Goal: Task Accomplishment & Management: Use online tool/utility

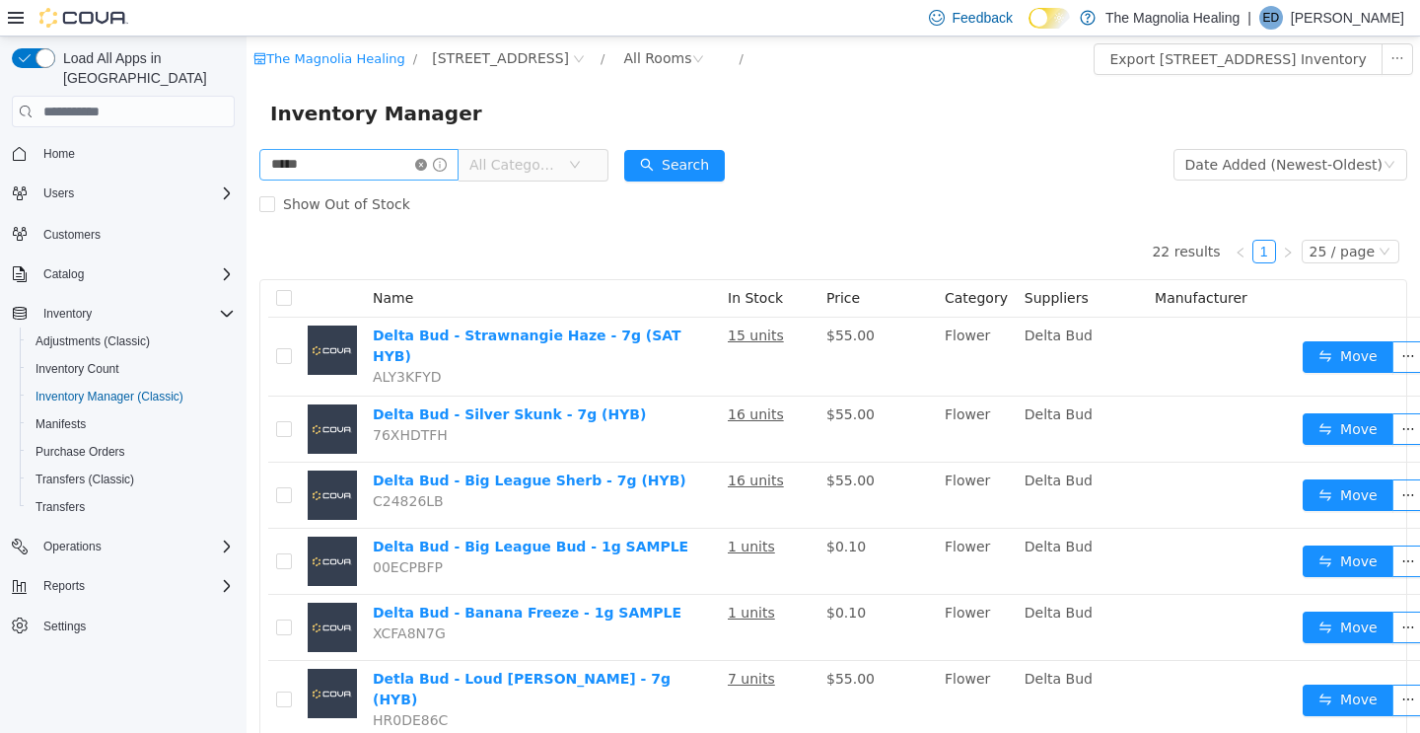
click at [427, 161] on icon "icon: close-circle" at bounding box center [421, 165] width 12 height 12
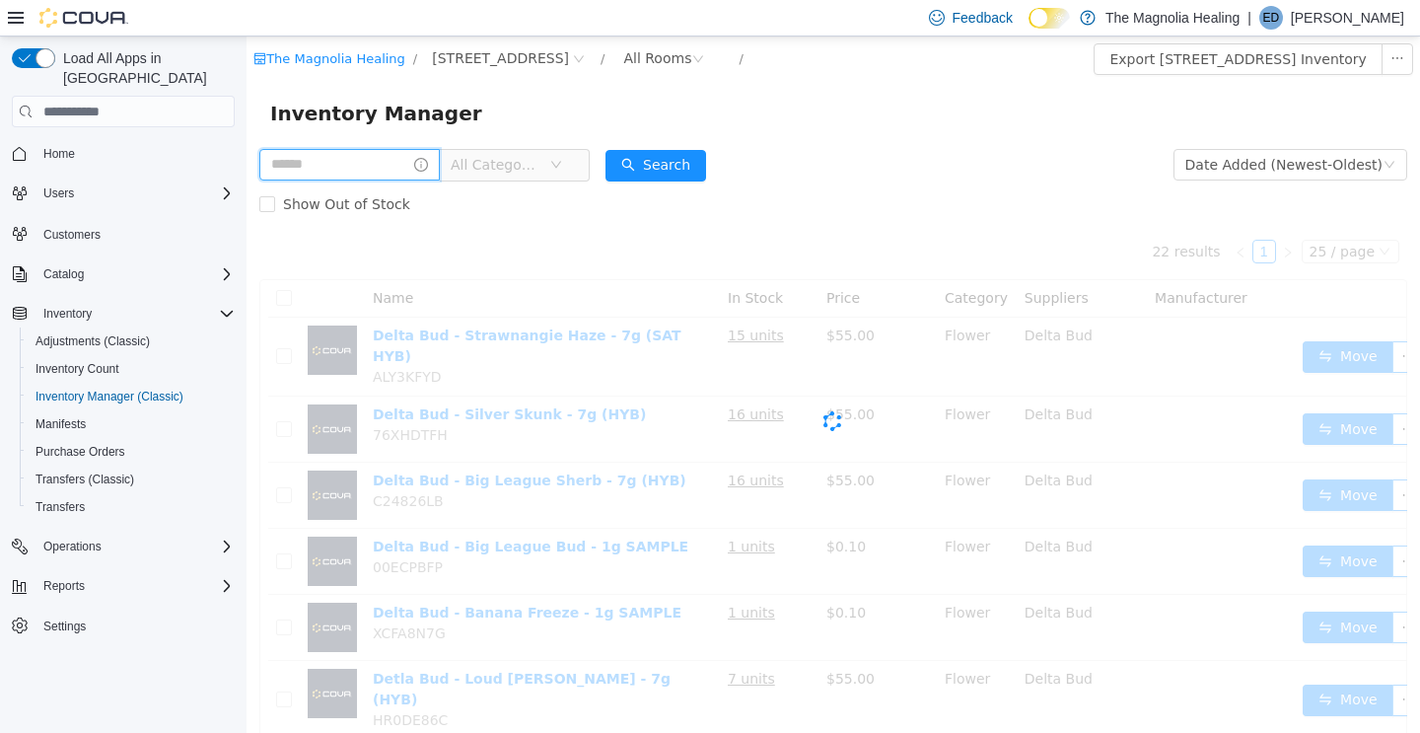
click at [325, 178] on input "text" at bounding box center [349, 165] width 181 height 32
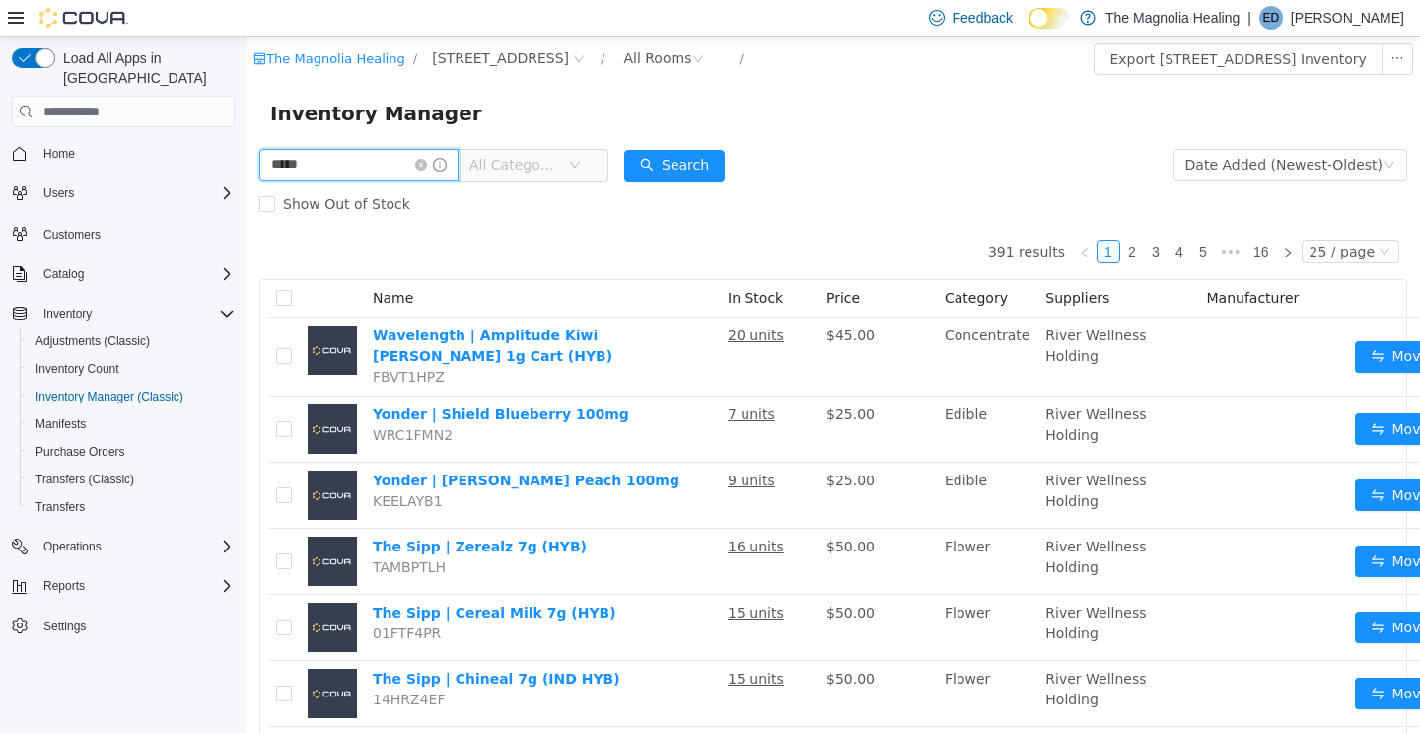
type input "*****"
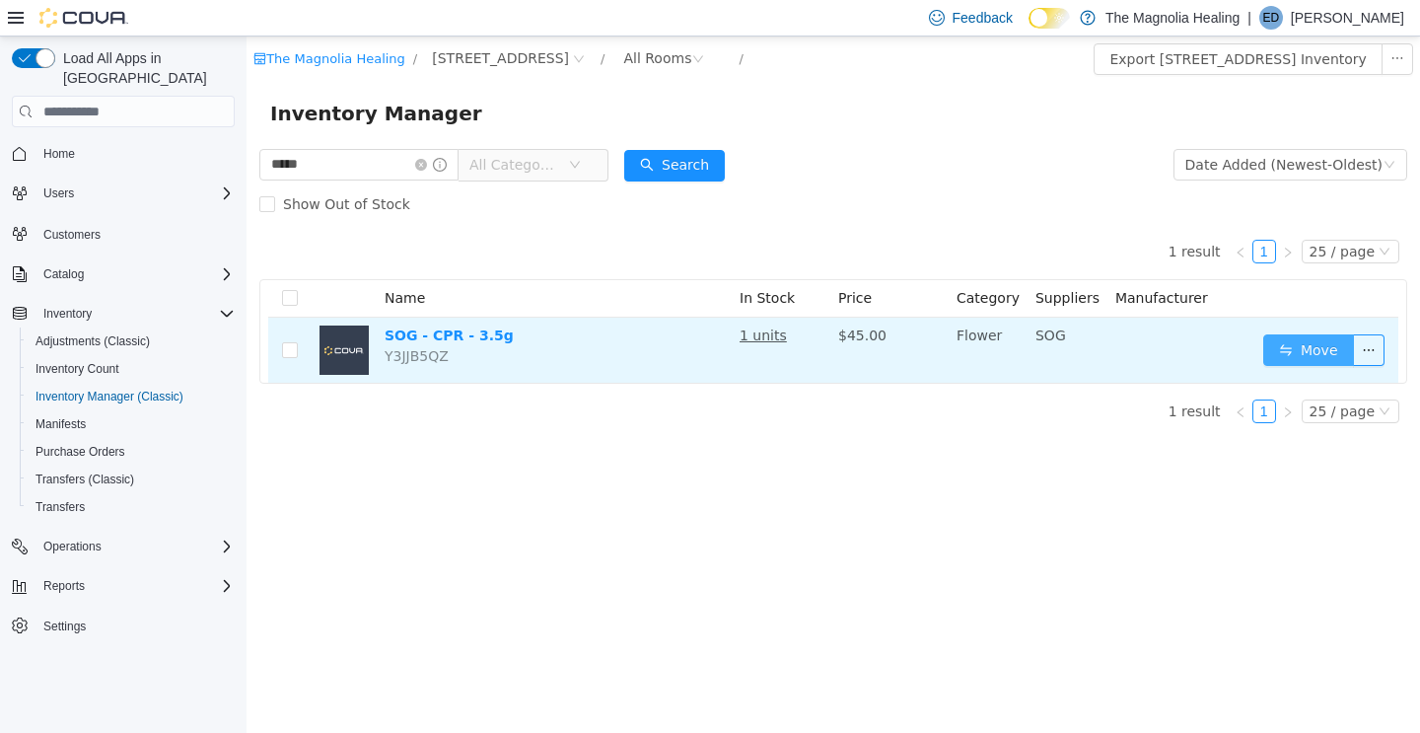
click at [1298, 344] on button "Move" at bounding box center [1309, 350] width 91 height 32
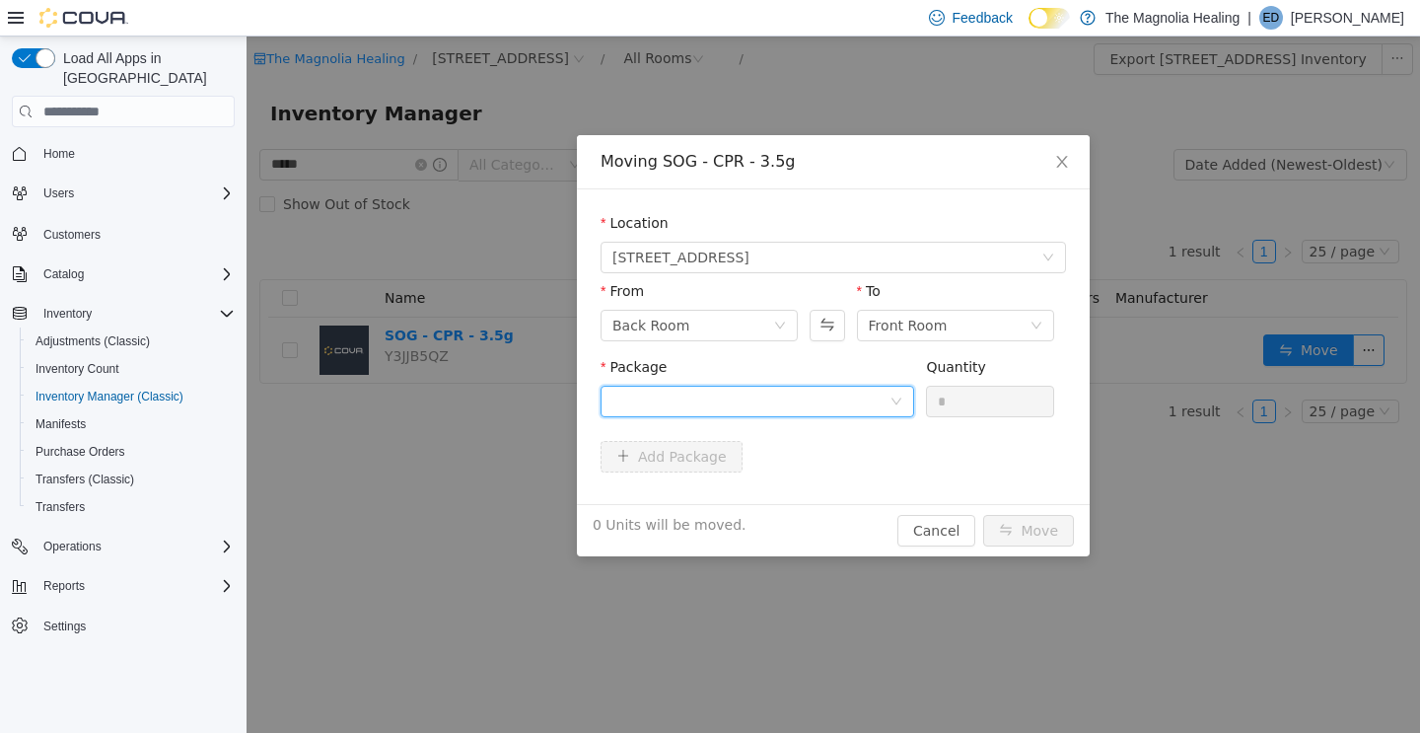
click at [679, 394] on div at bounding box center [751, 402] width 277 height 30
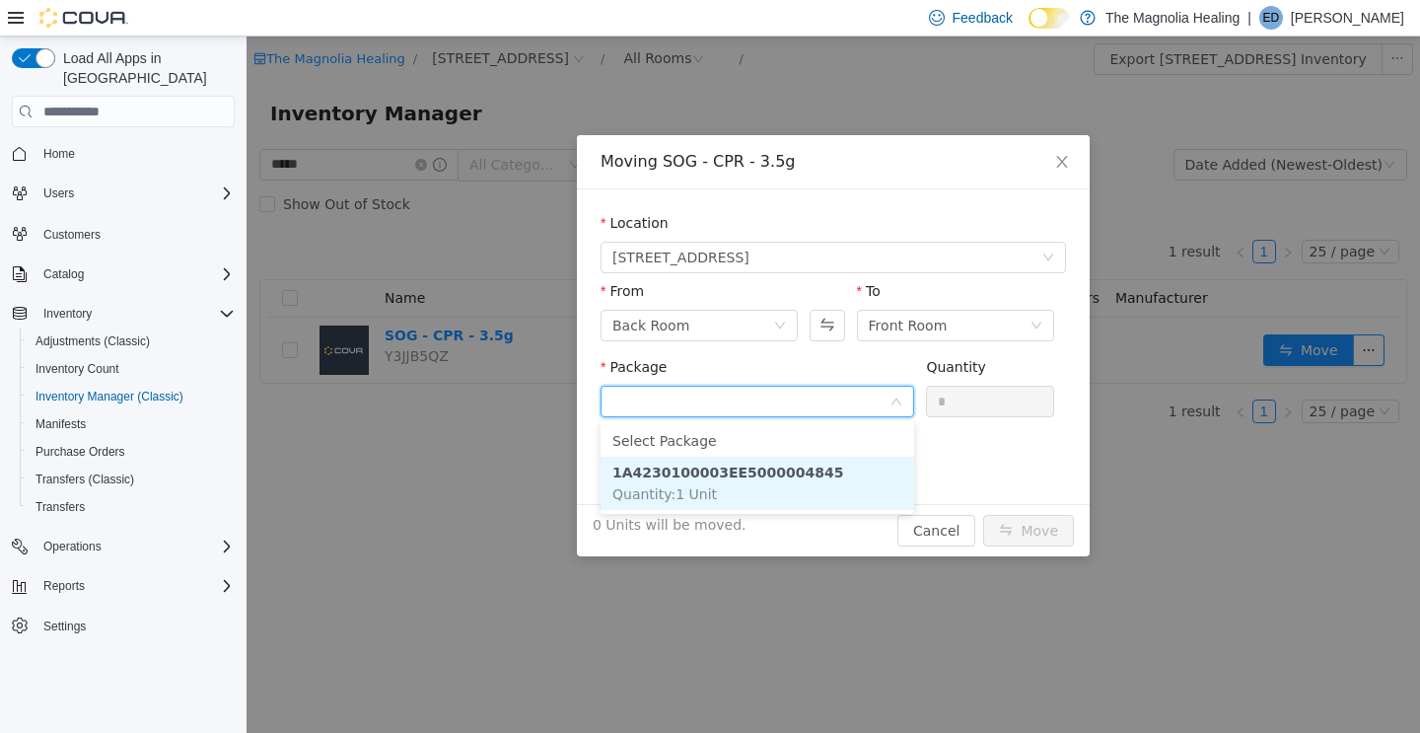
click at [676, 488] on span "Quantity : 1 Unit" at bounding box center [665, 494] width 105 height 16
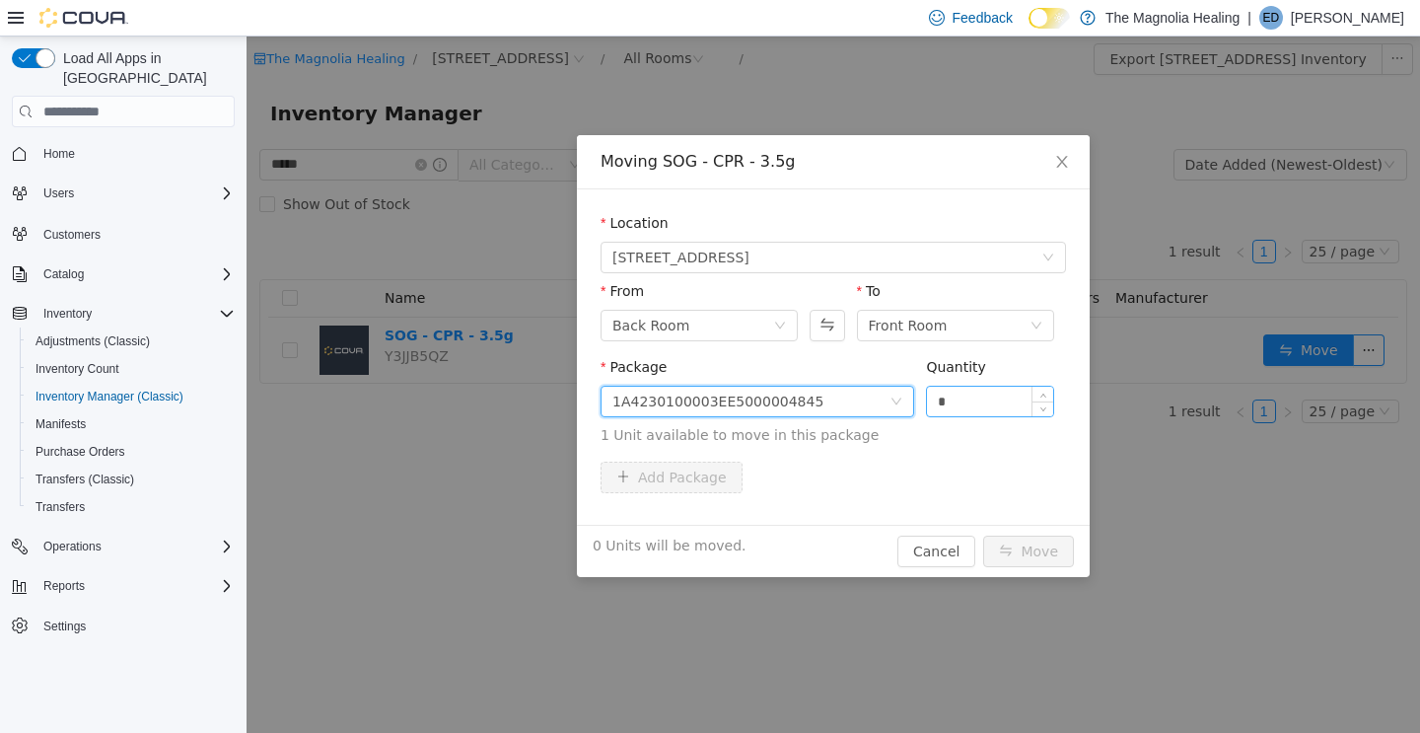
click at [945, 411] on input "*" at bounding box center [990, 402] width 126 height 30
click at [1014, 549] on button "Move" at bounding box center [1028, 552] width 91 height 32
type input "*"
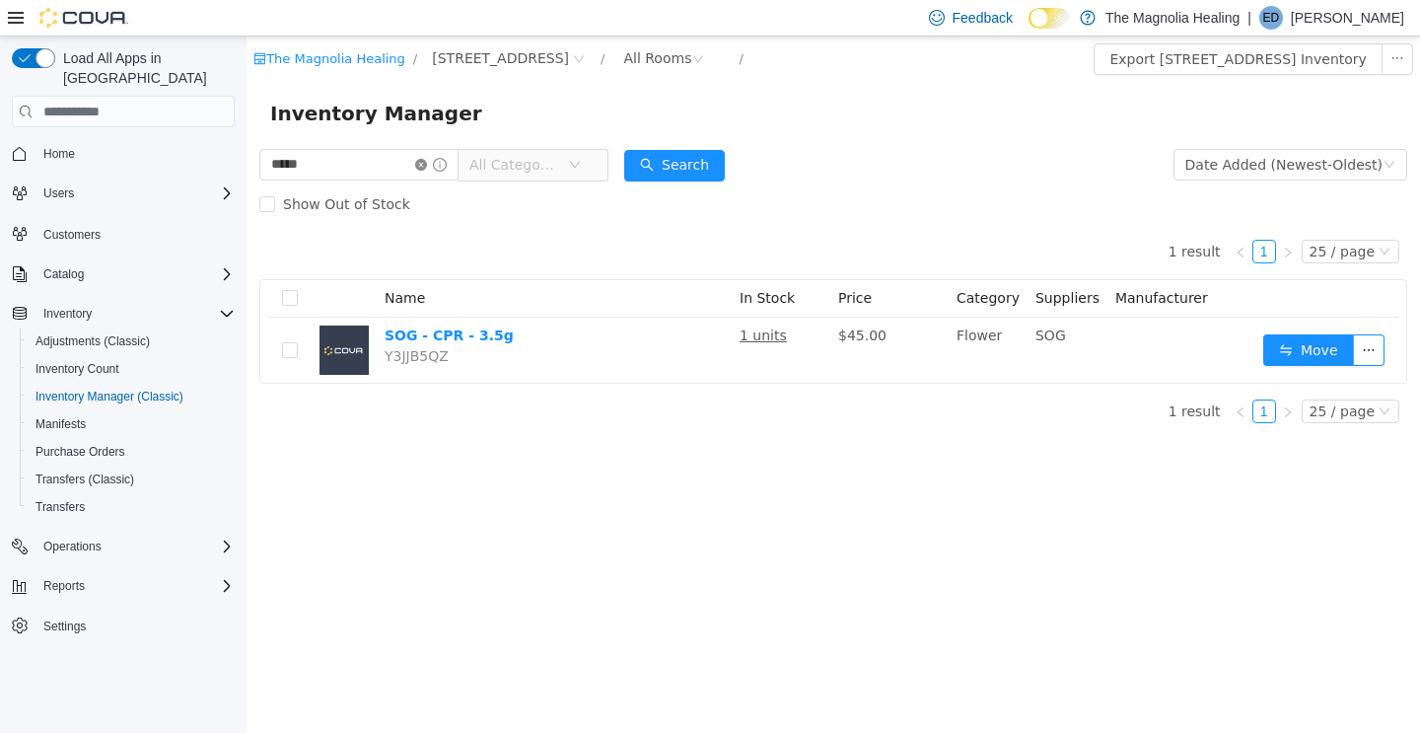
click at [427, 170] on icon "icon: close-circle" at bounding box center [421, 165] width 12 height 12
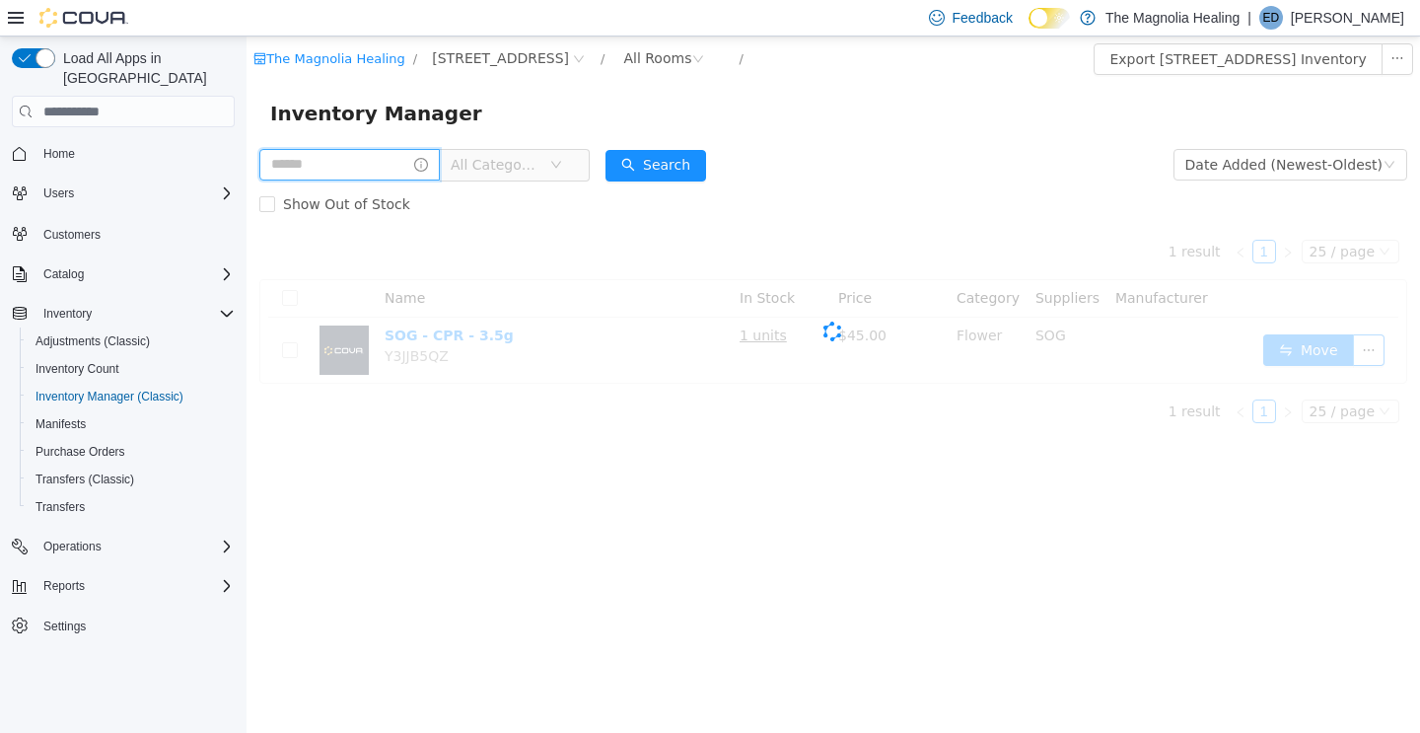
click at [387, 177] on input "text" at bounding box center [349, 165] width 181 height 32
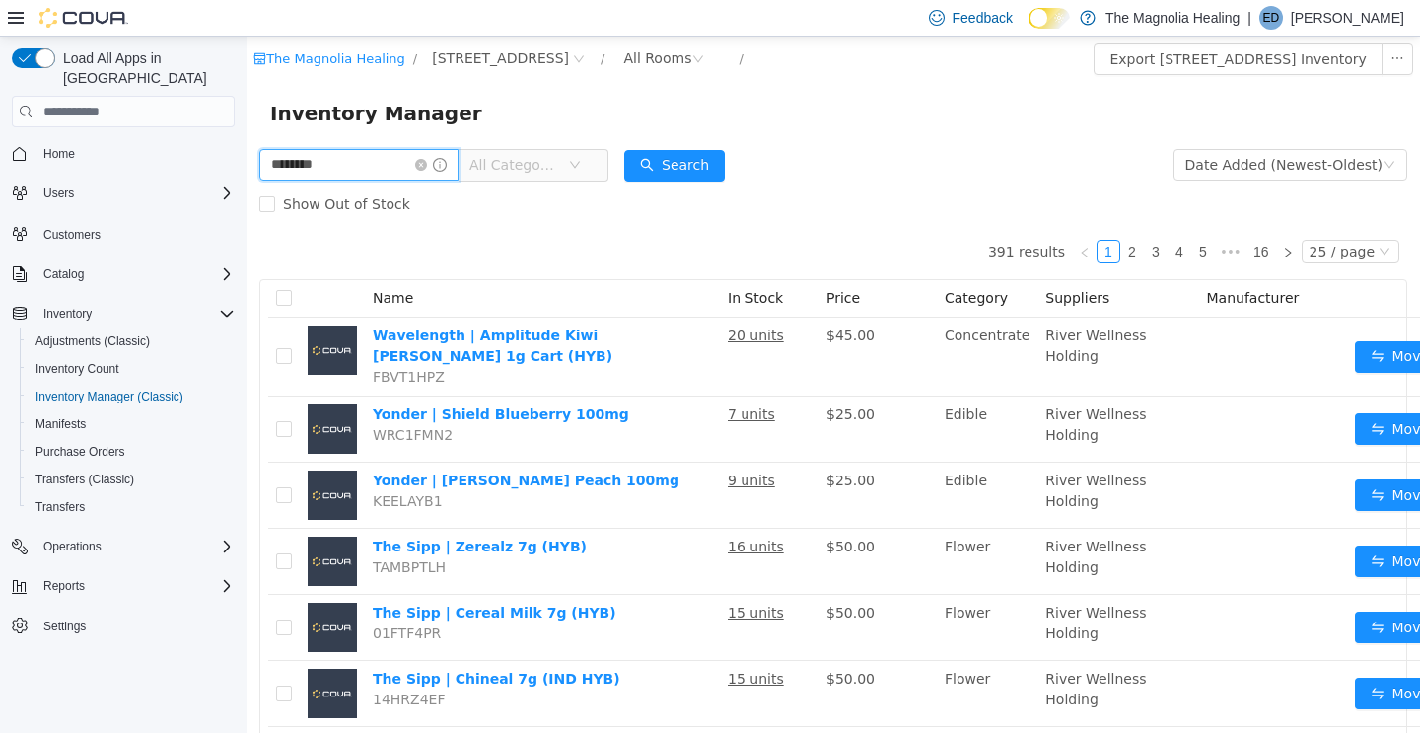
type input "********"
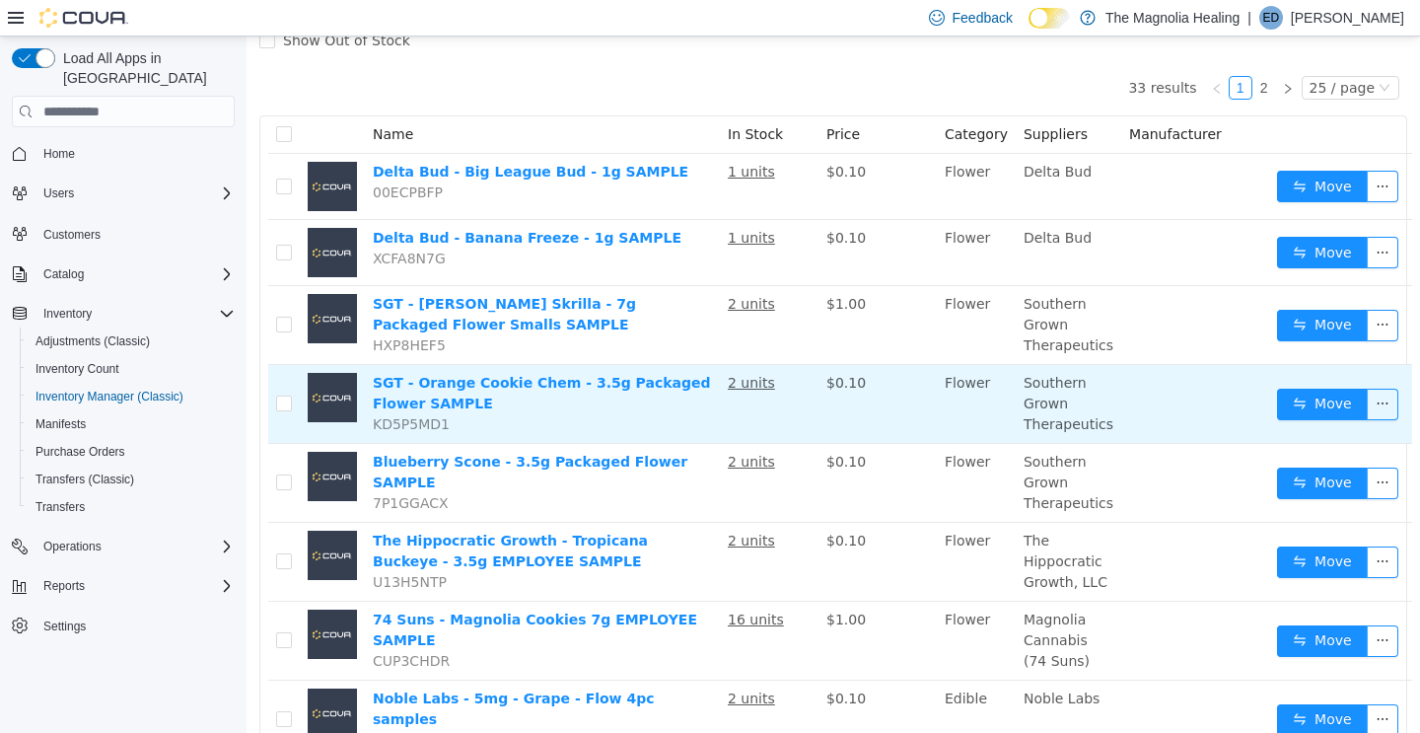
scroll to position [165, 0]
